Goal: Information Seeking & Learning: Learn about a topic

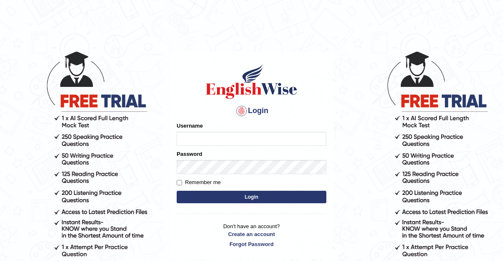
type input "Thelma"
click at [180, 182] on input "Remember me" at bounding box center [179, 182] width 5 height 5
checkbox input "true"
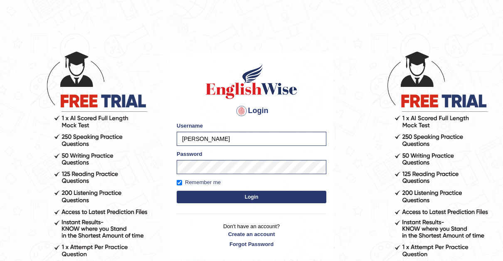
click at [247, 197] on button "Login" at bounding box center [252, 197] width 150 height 12
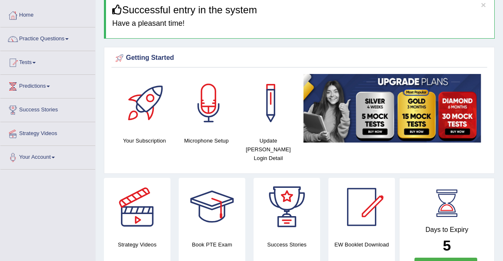
scroll to position [24, 0]
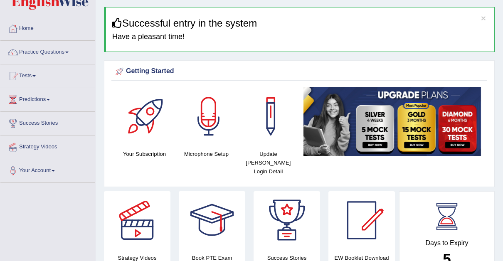
click at [71, 50] on link "Practice Questions" at bounding box center [47, 51] width 95 height 21
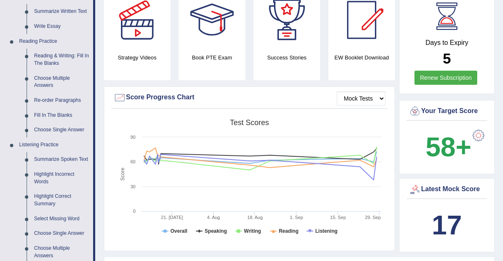
scroll to position [221, 0]
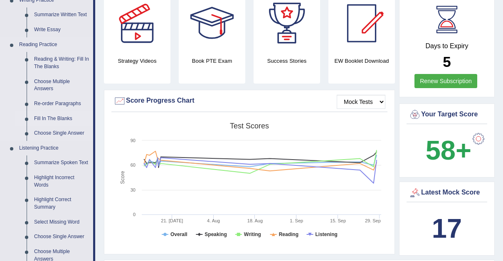
click at [44, 114] on link "Fill In The Blanks" at bounding box center [61, 118] width 63 height 15
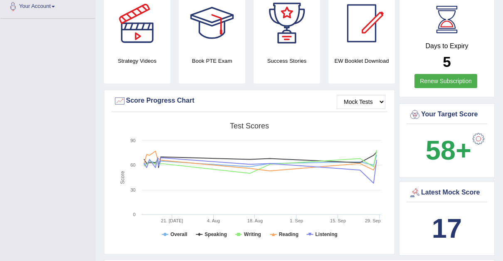
scroll to position [107, 0]
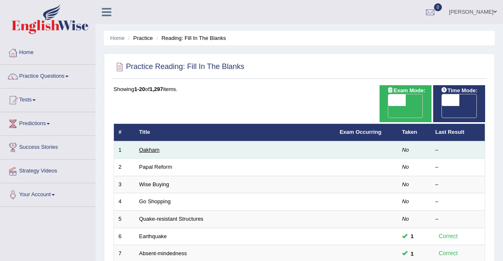
click at [152, 147] on link "Oakham" at bounding box center [149, 150] width 20 height 6
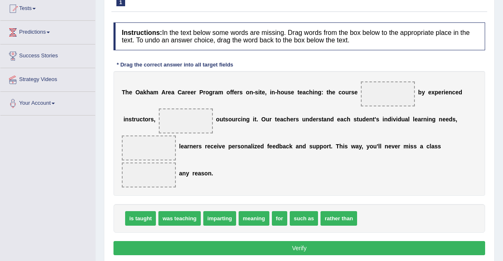
scroll to position [103, 0]
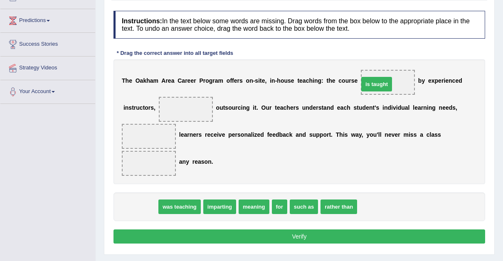
drag, startPoint x: 133, startPoint y: 206, endPoint x: 369, endPoint y: 84, distance: 265.7
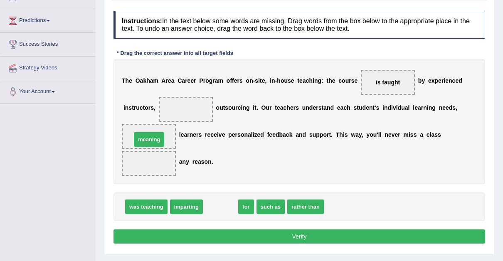
drag, startPoint x: 221, startPoint y: 206, endPoint x: 149, endPoint y: 139, distance: 98.2
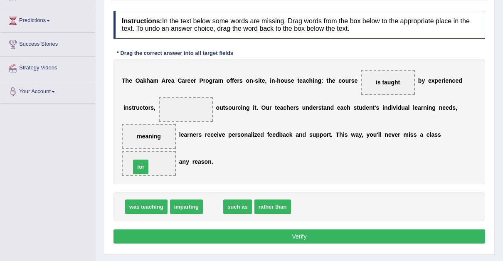
drag, startPoint x: 211, startPoint y: 207, endPoint x: 140, endPoint y: 167, distance: 80.9
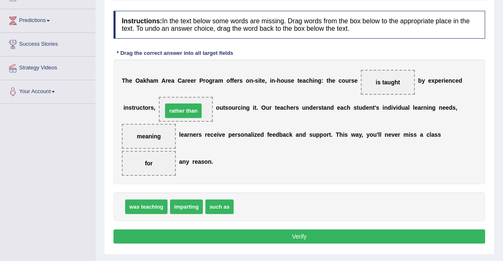
drag, startPoint x: 246, startPoint y: 206, endPoint x: 175, endPoint y: 110, distance: 119.7
click at [298, 234] on button "Verify" at bounding box center [298, 236] width 371 height 14
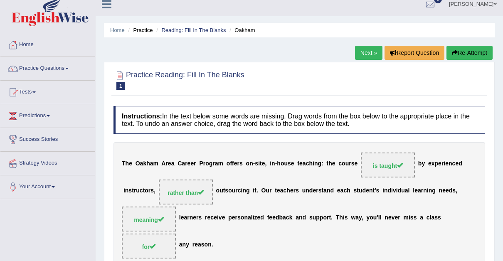
scroll to position [7, 0]
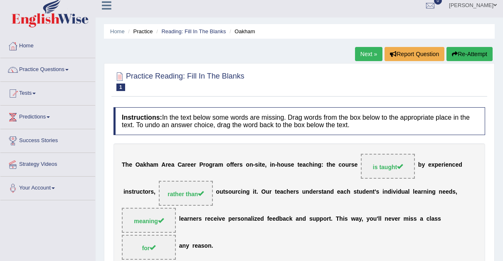
click at [358, 54] on link "Next »" at bounding box center [368, 54] width 27 height 14
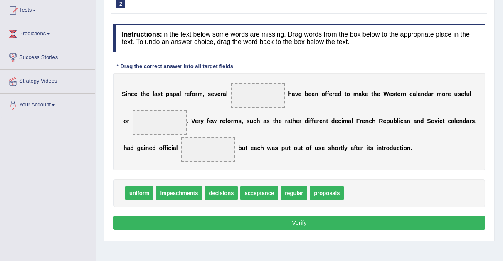
scroll to position [92, 0]
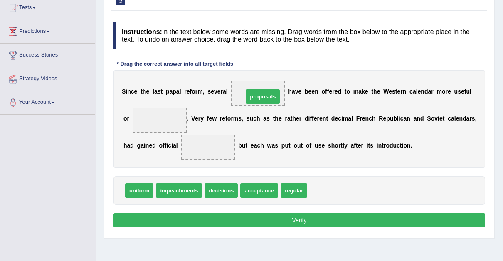
drag, startPoint x: 323, startPoint y: 191, endPoint x: 259, endPoint y: 97, distance: 113.6
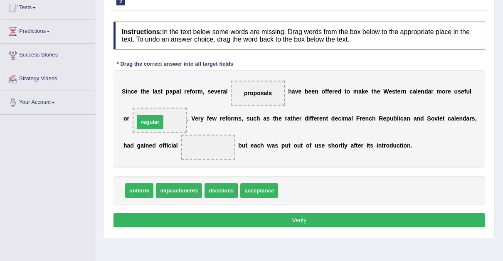
drag, startPoint x: 286, startPoint y: 188, endPoint x: 143, endPoint y: 120, distance: 159.3
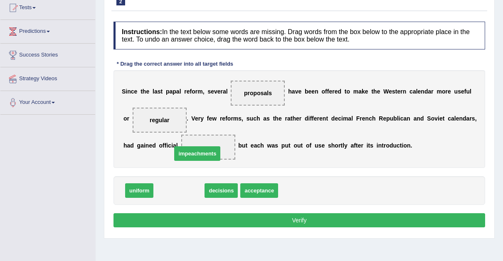
drag, startPoint x: 178, startPoint y: 190, endPoint x: 197, endPoint y: 153, distance: 41.3
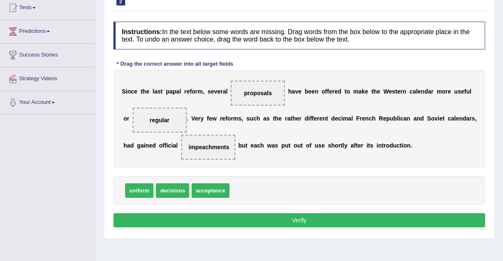
click at [296, 218] on button "Verify" at bounding box center [298, 220] width 371 height 14
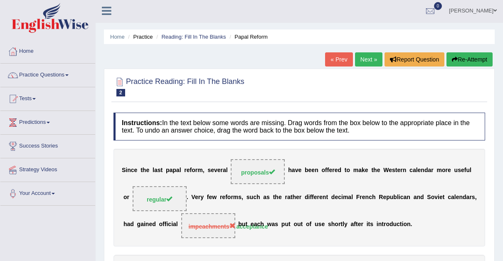
scroll to position [0, 0]
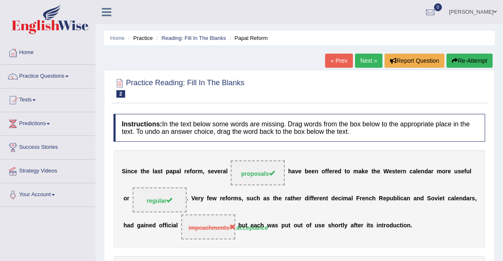
click at [371, 61] on link "Next »" at bounding box center [368, 61] width 27 height 14
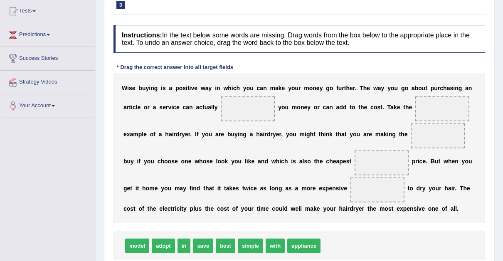
scroll to position [99, 0]
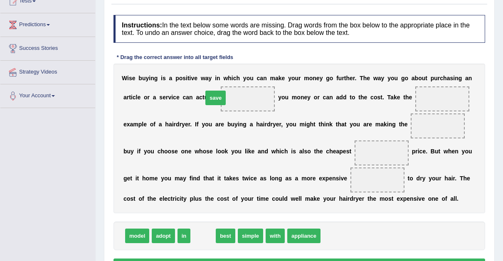
drag, startPoint x: 196, startPoint y: 235, endPoint x: 209, endPoint y: 97, distance: 138.5
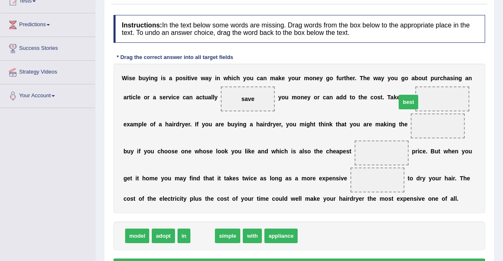
drag, startPoint x: 197, startPoint y: 235, endPoint x: 402, endPoint y: 101, distance: 245.6
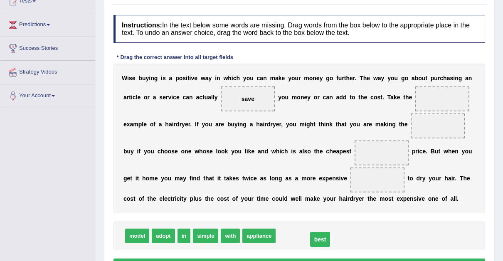
drag, startPoint x: 394, startPoint y: 98, endPoint x: 272, endPoint y: 239, distance: 186.4
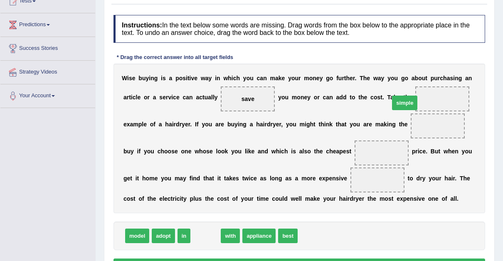
drag, startPoint x: 199, startPoint y: 236, endPoint x: 398, endPoint y: 103, distance: 239.3
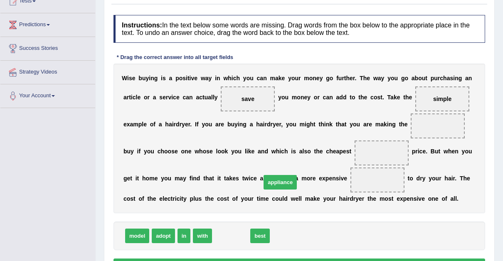
drag, startPoint x: 228, startPoint y: 238, endPoint x: 277, endPoint y: 184, distance: 72.3
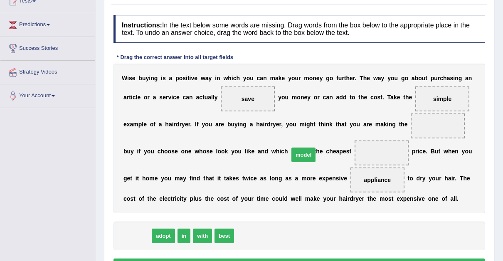
drag, startPoint x: 135, startPoint y: 235, endPoint x: 301, endPoint y: 154, distance: 184.9
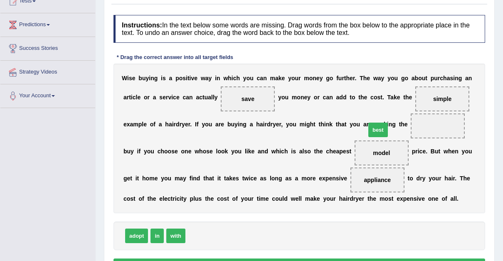
drag, startPoint x: 194, startPoint y: 233, endPoint x: 375, endPoint y: 128, distance: 209.1
drag, startPoint x: 301, startPoint y: 152, endPoint x: 241, endPoint y: 244, distance: 109.8
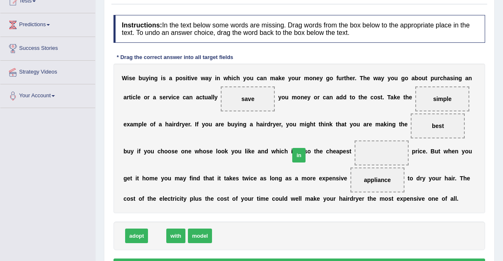
drag, startPoint x: 156, startPoint y: 235, endPoint x: 297, endPoint y: 155, distance: 163.0
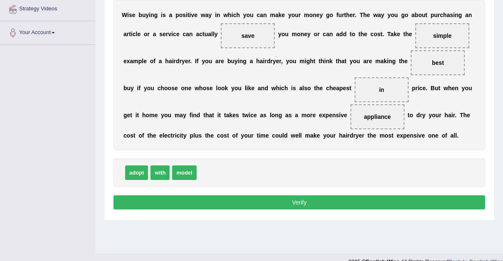
scroll to position [168, 0]
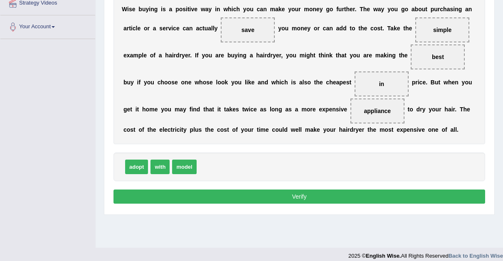
click at [307, 193] on button "Verify" at bounding box center [298, 196] width 371 height 14
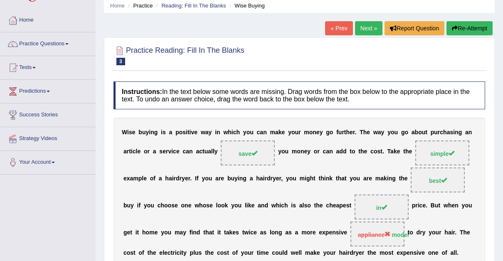
scroll to position [30, 0]
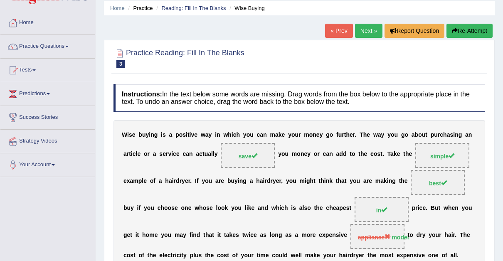
click at [368, 29] on link "Next »" at bounding box center [368, 31] width 27 height 14
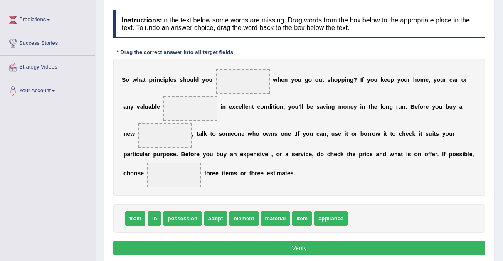
scroll to position [108, 0]
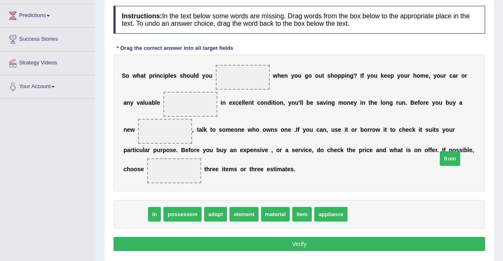
drag, startPoint x: 133, startPoint y: 213, endPoint x: 450, endPoint y: 158, distance: 322.2
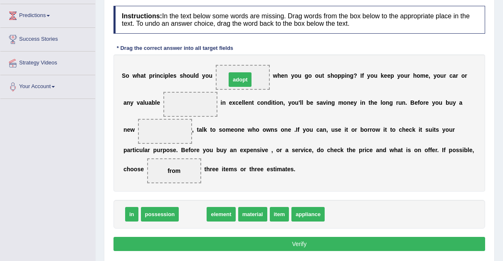
drag, startPoint x: 194, startPoint y: 214, endPoint x: 241, endPoint y: 80, distance: 142.7
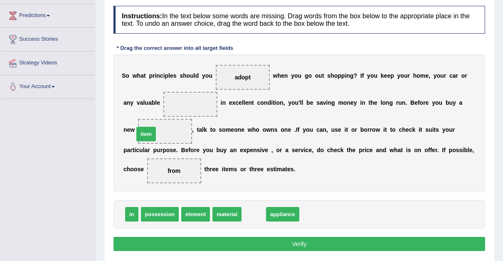
drag, startPoint x: 250, startPoint y: 215, endPoint x: 143, endPoint y: 135, distance: 134.2
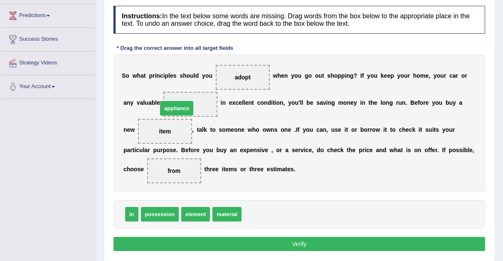
drag, startPoint x: 263, startPoint y: 214, endPoint x: 179, endPoint y: 107, distance: 135.5
click at [292, 237] on button "Verify" at bounding box center [298, 244] width 371 height 14
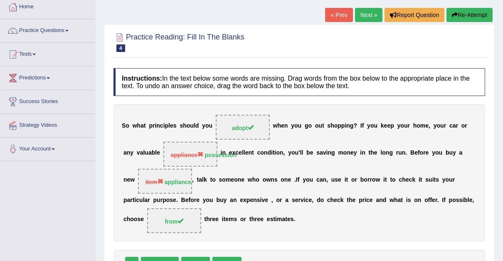
scroll to position [0, 0]
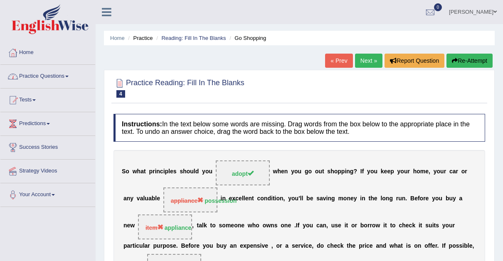
click at [69, 76] on span at bounding box center [66, 77] width 3 height 2
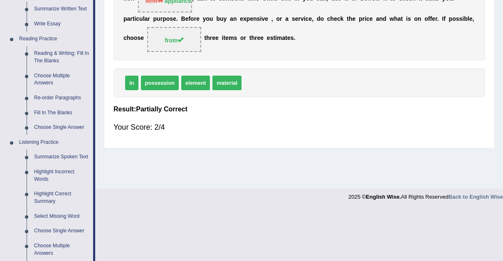
scroll to position [226, 0]
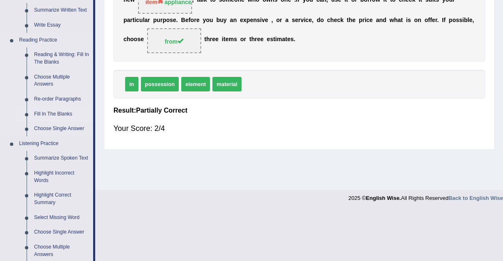
click at [44, 110] on link "Fill In The Blanks" at bounding box center [61, 114] width 63 height 15
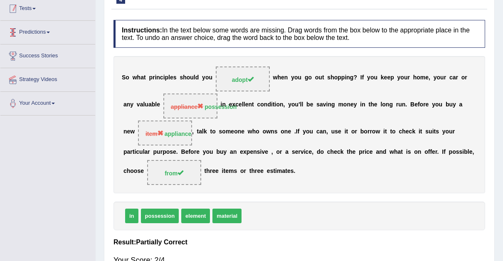
scroll to position [130, 0]
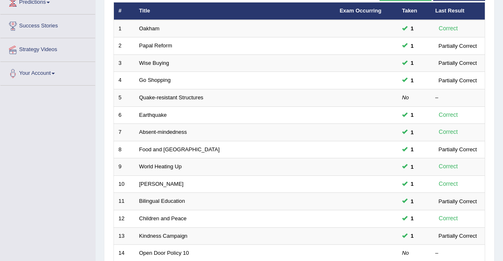
scroll to position [120, 0]
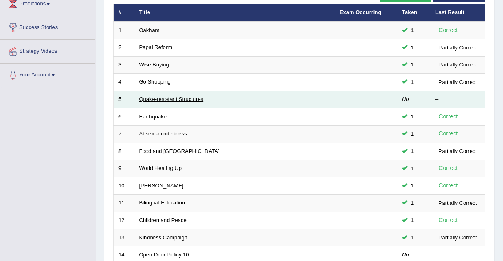
click at [155, 96] on link "Quake-resistant Structures" at bounding box center [171, 99] width 64 height 6
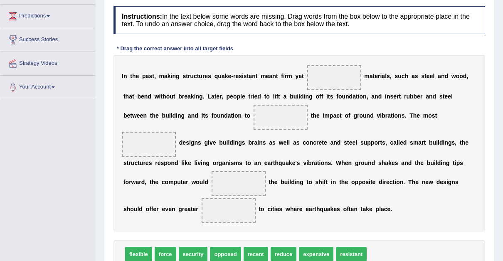
scroll to position [95, 0]
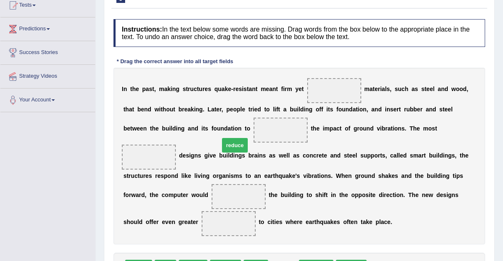
drag, startPoint x: 283, startPoint y: 251, endPoint x: 234, endPoint y: 129, distance: 131.1
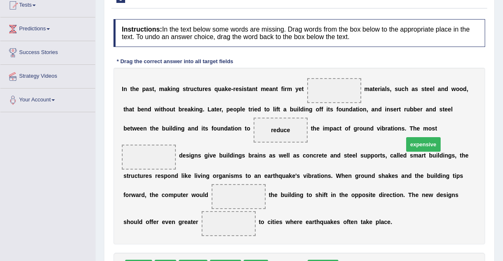
drag, startPoint x: 281, startPoint y: 251, endPoint x: 417, endPoint y: 128, distance: 182.7
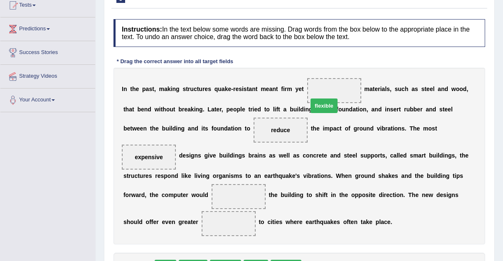
drag, startPoint x: 140, startPoint y: 253, endPoint x: 326, endPoint y: 92, distance: 245.6
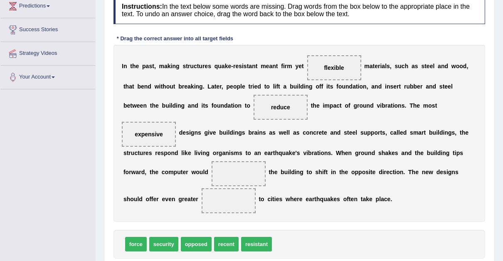
scroll to position [120, 0]
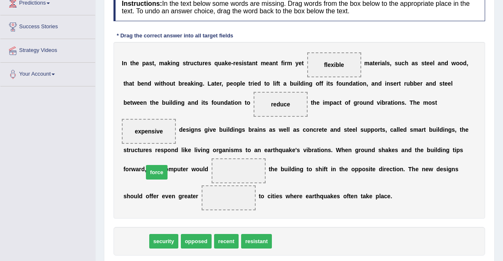
drag, startPoint x: 135, startPoint y: 226, endPoint x: 156, endPoint y: 157, distance: 72.4
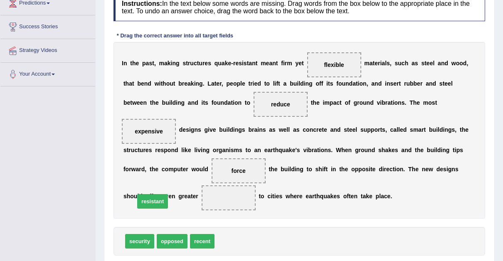
drag, startPoint x: 231, startPoint y: 226, endPoint x: 151, endPoint y: 187, distance: 89.0
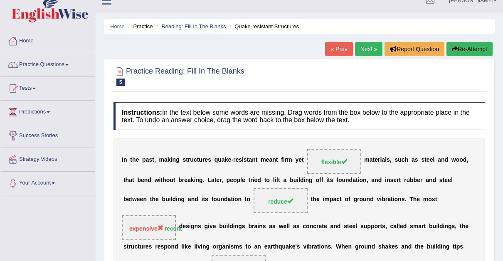
scroll to position [9, 0]
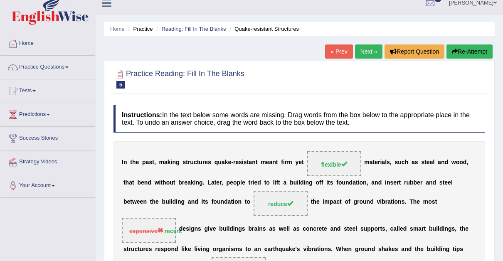
click at [367, 49] on link "Next »" at bounding box center [368, 51] width 27 height 14
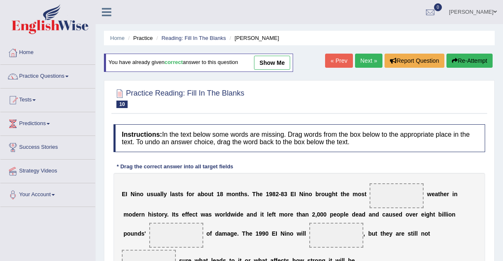
click at [364, 61] on link "Next »" at bounding box center [368, 61] width 27 height 14
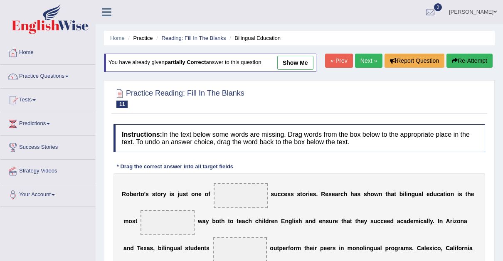
click at [364, 61] on link "Next »" at bounding box center [368, 61] width 27 height 14
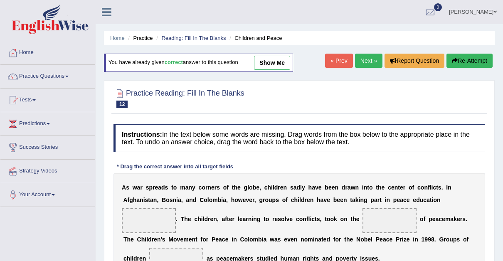
click at [364, 61] on link "Next »" at bounding box center [368, 61] width 27 height 14
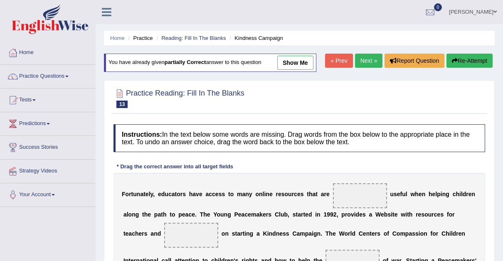
click at [364, 61] on link "Next »" at bounding box center [368, 61] width 27 height 14
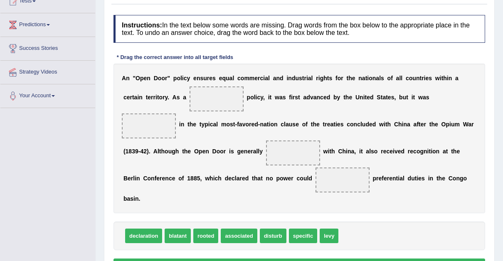
scroll to position [105, 0]
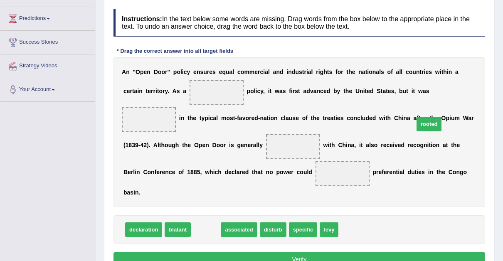
drag, startPoint x: 201, startPoint y: 200, endPoint x: 424, endPoint y: 95, distance: 246.8
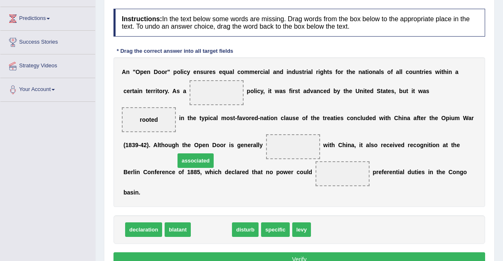
drag, startPoint x: 210, startPoint y: 202, endPoint x: 194, endPoint y: 133, distance: 71.2
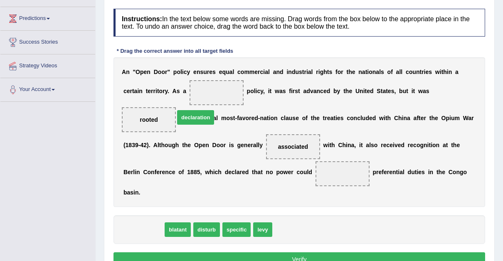
drag, startPoint x: 144, startPoint y: 200, endPoint x: 196, endPoint y: 88, distance: 123.6
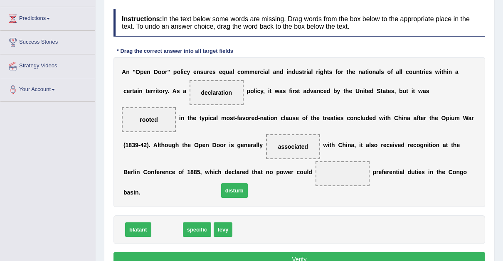
drag, startPoint x: 167, startPoint y: 202, endPoint x: 240, endPoint y: 162, distance: 83.5
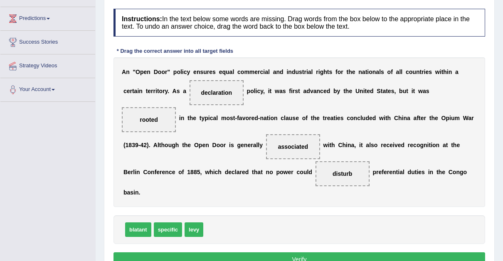
click at [301, 252] on button "Verify" at bounding box center [298, 259] width 371 height 14
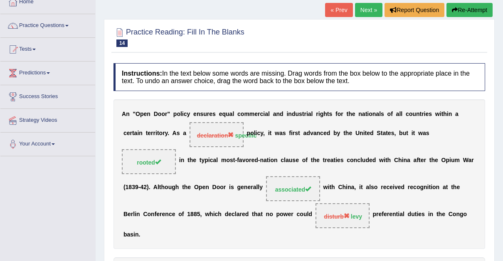
scroll to position [25, 0]
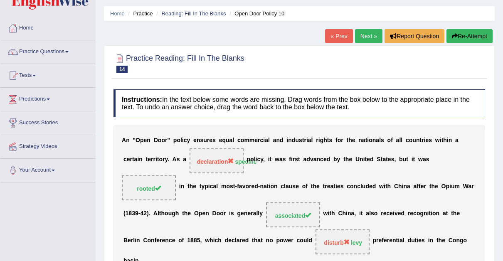
click at [364, 37] on link "Next »" at bounding box center [368, 36] width 27 height 14
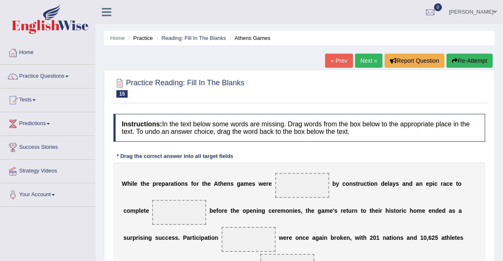
click at [336, 58] on link "« Prev" at bounding box center [338, 61] width 27 height 14
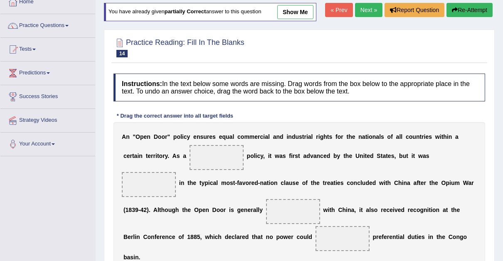
scroll to position [90, 0]
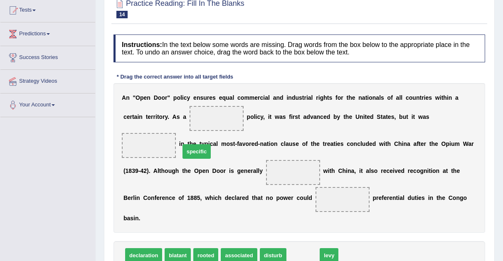
drag, startPoint x: 298, startPoint y: 225, endPoint x: 192, endPoint y: 121, distance: 149.0
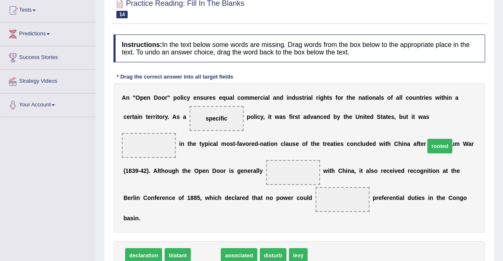
drag, startPoint x: 206, startPoint y: 226, endPoint x: 440, endPoint y: 116, distance: 258.2
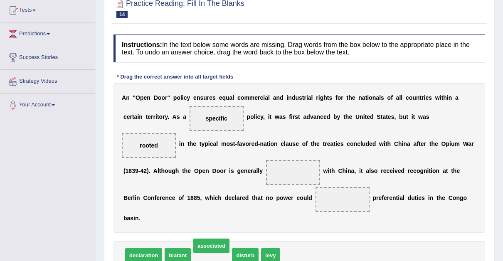
drag, startPoint x: 210, startPoint y: 226, endPoint x: 201, endPoint y: 179, distance: 47.8
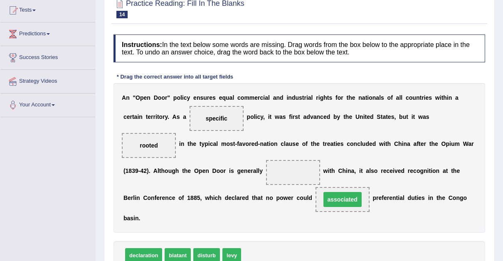
click at [266, 160] on span at bounding box center [293, 172] width 54 height 25
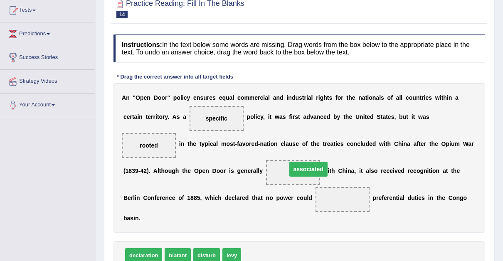
drag, startPoint x: 229, startPoint y: 184, endPoint x: 194, endPoint y: 155, distance: 45.7
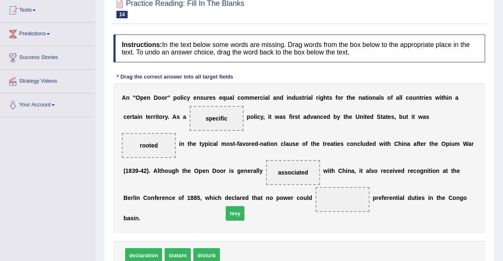
drag, startPoint x: 226, startPoint y: 226, endPoint x: 229, endPoint y: 184, distance: 42.1
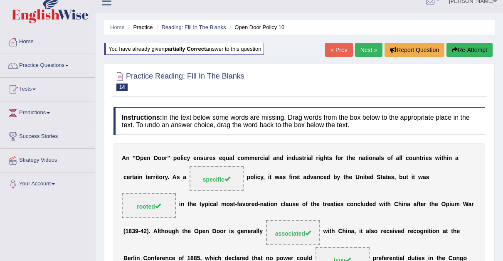
scroll to position [0, 0]
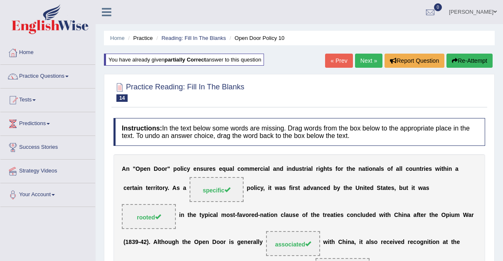
click at [371, 60] on link "Next »" at bounding box center [368, 61] width 27 height 14
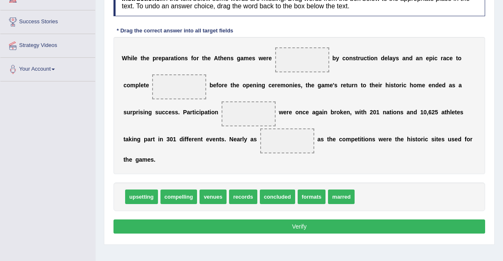
scroll to position [126, 0]
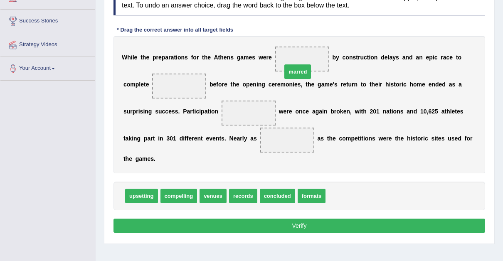
drag, startPoint x: 333, startPoint y: 180, endPoint x: 290, endPoint y: 57, distance: 130.9
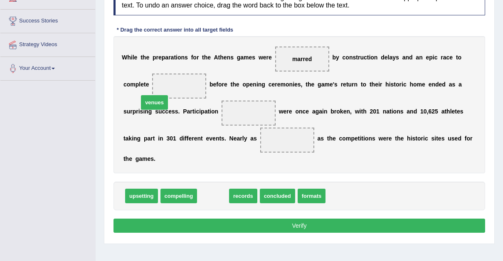
drag, startPoint x: 213, startPoint y: 182, endPoint x: 152, endPoint y: 88, distance: 112.1
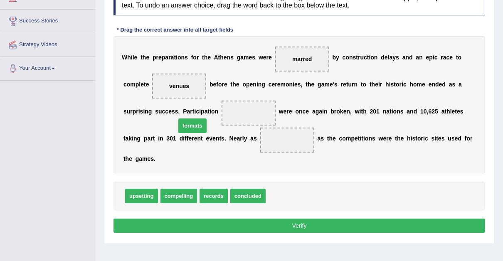
drag, startPoint x: 276, startPoint y: 183, endPoint x: 187, endPoint y: 113, distance: 113.9
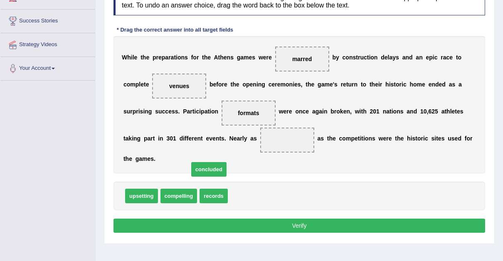
drag, startPoint x: 248, startPoint y: 182, endPoint x: 209, endPoint y: 155, distance: 48.1
click at [268, 145] on span "concluded" at bounding box center [286, 140] width 37 height 15
click at [298, 219] on button "Verify" at bounding box center [298, 226] width 371 height 14
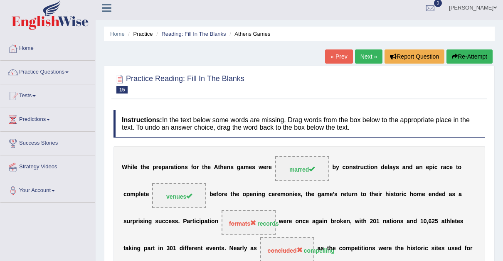
scroll to position [2, 0]
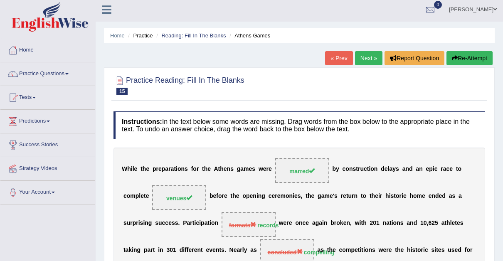
click at [370, 60] on link "Next »" at bounding box center [368, 58] width 27 height 14
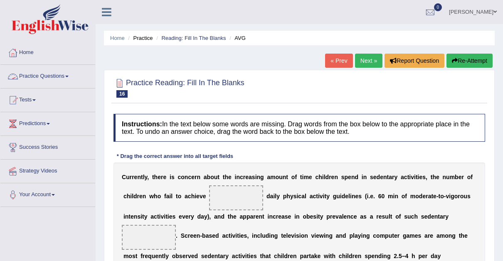
click at [71, 74] on link "Practice Questions" at bounding box center [47, 75] width 95 height 21
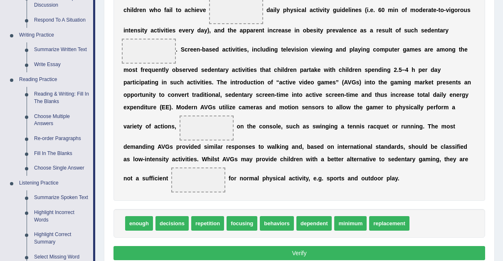
scroll to position [182, 0]
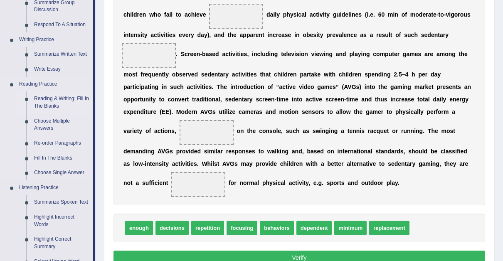
click at [54, 97] on link "Reading & Writing: Fill In The Blanks" at bounding box center [61, 102] width 63 height 22
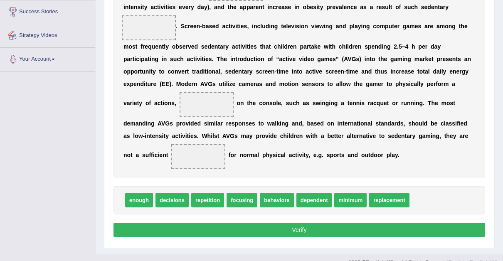
scroll to position [222, 0]
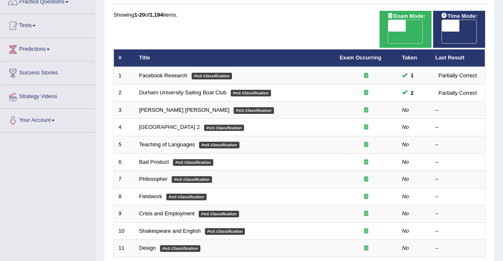
scroll to position [71, 0]
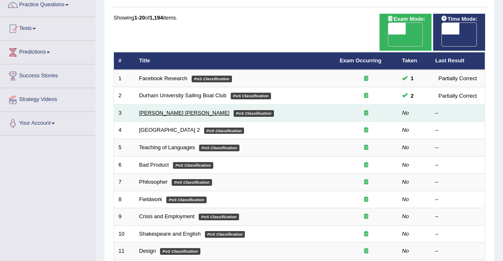
click at [150, 110] on link "[PERSON_NAME] [PERSON_NAME]" at bounding box center [184, 113] width 90 height 6
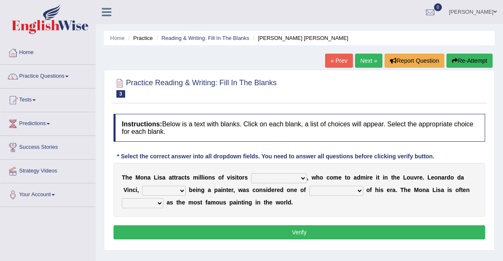
click at [292, 178] on select "around the year the all year all year round per year" at bounding box center [279, 178] width 56 height 10
click at [163, 198] on select "classified suggested predicted described" at bounding box center [143, 203] width 42 height 10
select select "described"
click at [163, 198] on select "classified suggested predicted described" at bounding box center [143, 203] width 42 height 10
click at [327, 190] on select "better artists artist the better artist the best artists" at bounding box center [336, 191] width 54 height 10
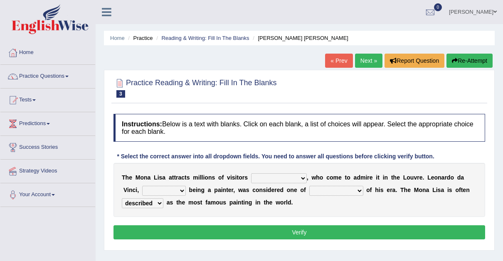
select select "the best artists"
click at [309, 186] on select "better artists artist the better artist the best artists" at bounding box center [336, 191] width 54 height 10
click at [159, 190] on select "rather than as much as as well as as long as" at bounding box center [164, 191] width 44 height 10
select select "rather than"
click at [142, 186] on select "rather than as much as as well as as long as" at bounding box center [164, 191] width 44 height 10
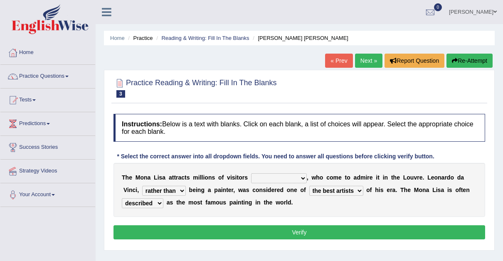
click at [293, 176] on select "around the year the all year all year round per year" at bounding box center [279, 178] width 56 height 10
click at [211, 196] on div "T h e M o n a L i s a a t t r a c t s m i l l i o n s o f v i s i t o r s aroun…" at bounding box center [298, 190] width 371 height 54
click at [292, 177] on select "around the year the all year all year round per year" at bounding box center [279, 178] width 56 height 10
select select "all year round"
click at [251, 173] on select "around the year the all year all year round per year" at bounding box center [279, 178] width 56 height 10
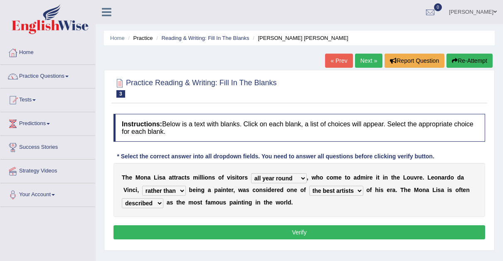
click at [303, 229] on button "Verify" at bounding box center [298, 232] width 371 height 14
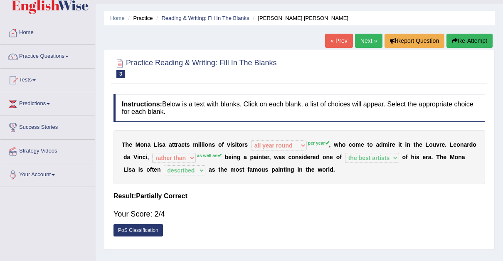
scroll to position [15, 0]
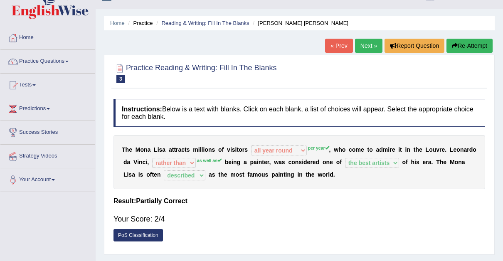
click at [372, 44] on link "Next »" at bounding box center [368, 46] width 27 height 14
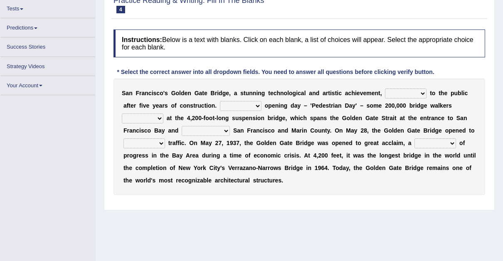
scroll to position [91, 0]
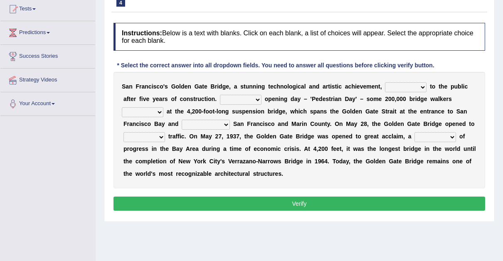
click at [405, 86] on select "opens closes appears equals" at bounding box center [406, 87] width 42 height 10
select select "opens"
click at [385, 82] on select "opens closes appears equals" at bounding box center [406, 87] width 42 height 10
click at [223, 98] on select "On During Since When" at bounding box center [241, 100] width 42 height 10
select select "On"
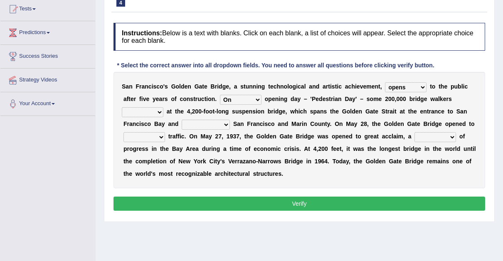
click at [220, 95] on select "On During Since When" at bounding box center [241, 100] width 42 height 10
click at [224, 100] on select "On During Since When" at bounding box center [241, 100] width 42 height 10
click at [163, 107] on select "stationed looked marveled laughed" at bounding box center [143, 112] width 42 height 10
click at [182, 123] on select "separates connects channels differentiates" at bounding box center [206, 125] width 48 height 10
click at [414, 136] on select "denial symbol technique yield" at bounding box center [435, 137] width 42 height 10
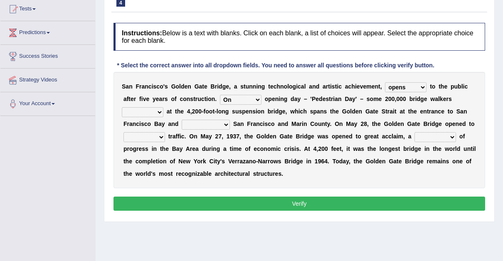
select select "symbol"
click at [414, 132] on select "denial symbol technique yield" at bounding box center [435, 137] width 42 height 10
click at [182, 123] on select "separates connects channels differentiates" at bounding box center [206, 125] width 48 height 10
select select "connects"
click at [182, 120] on select "separates connects channels differentiates" at bounding box center [206, 125] width 48 height 10
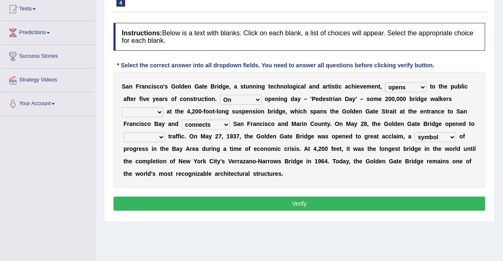
click at [165, 132] on select "aquatic vehicular airborne watertight" at bounding box center [144, 137] width 42 height 10
select select "vehicular"
click at [165, 132] on select "aquatic vehicular airborne watertight" at bounding box center [144, 137] width 42 height 10
click at [163, 107] on select "stationed looked marveled laughed" at bounding box center [143, 112] width 42 height 10
